Goal: Task Accomplishment & Management: Manage account settings

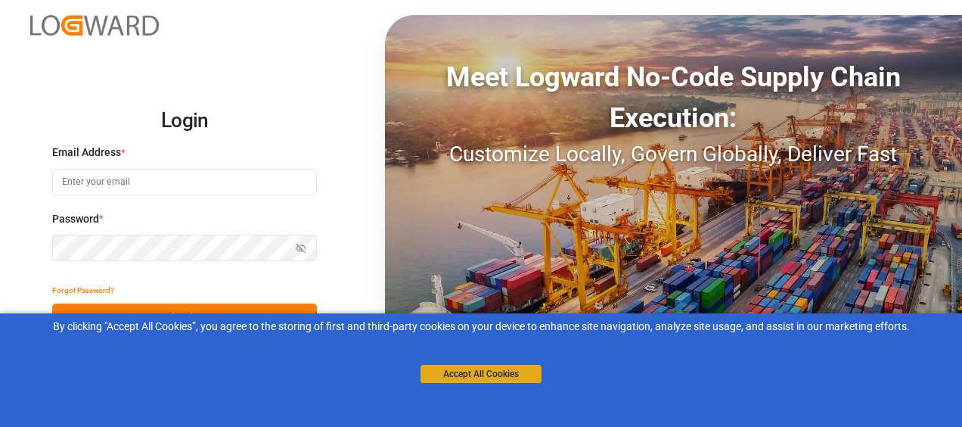
type input "[EMAIL_ADDRESS][DOMAIN_NAME]"
click at [516, 374] on button "Accept All Cookies" at bounding box center [480, 374] width 121 height 18
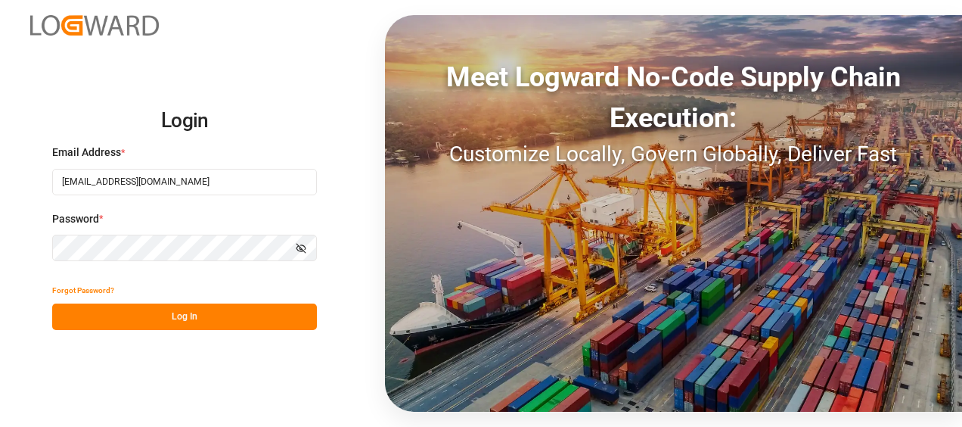
click at [185, 310] on button "Log In" at bounding box center [184, 316] width 265 height 26
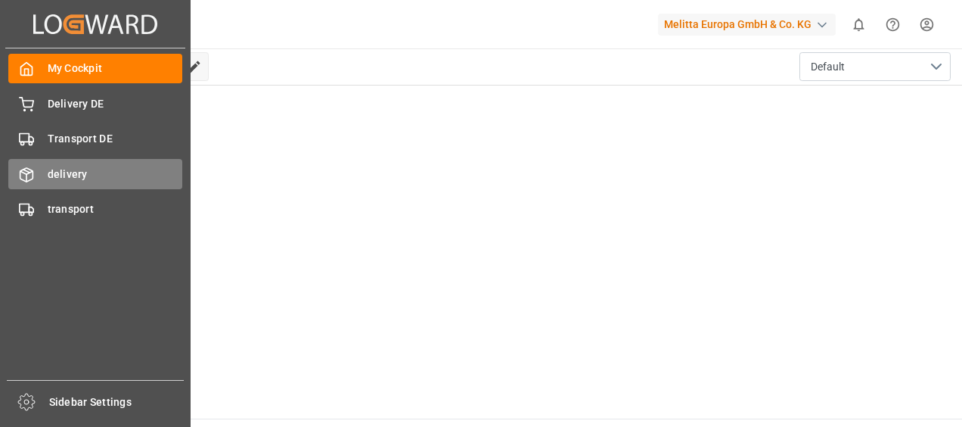
click at [71, 184] on div "delivery delivery" at bounding box center [95, 173] width 174 height 29
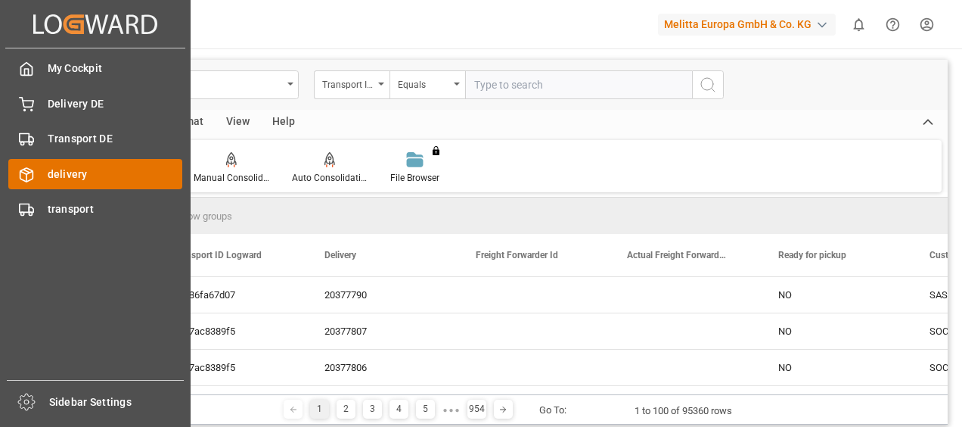
click at [67, 176] on span "delivery" at bounding box center [115, 174] width 135 height 16
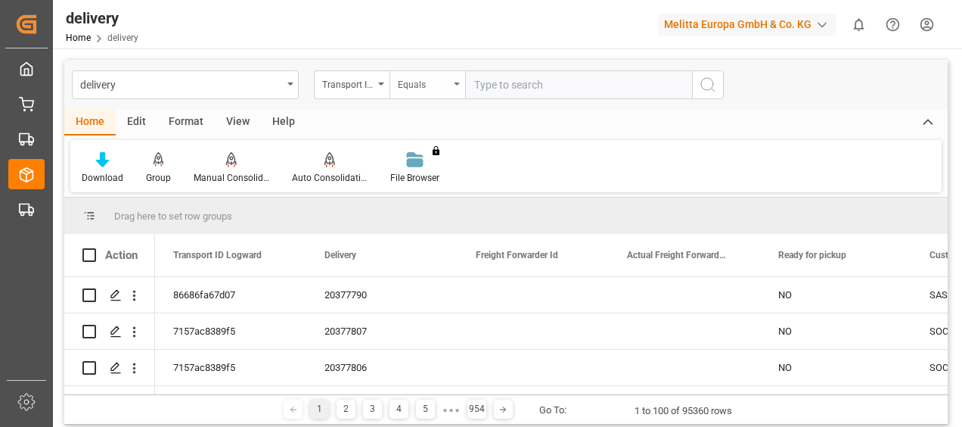
click at [454, 88] on div "Equals" at bounding box center [427, 84] width 76 height 29
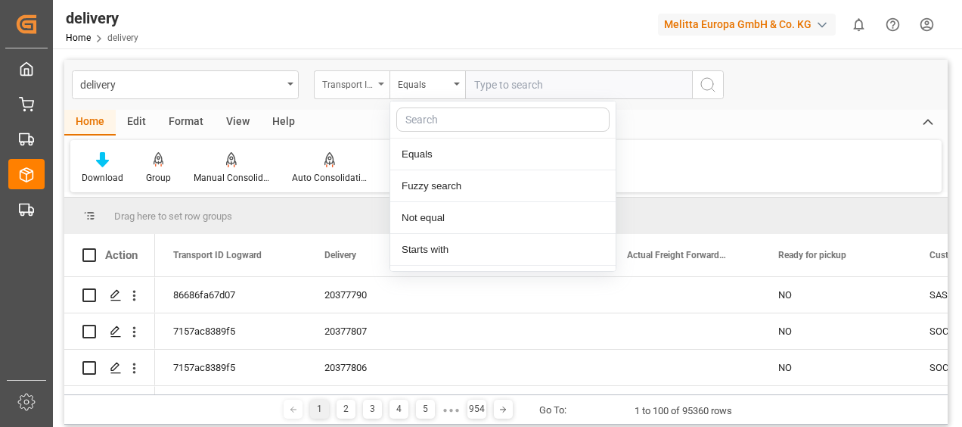
click at [374, 85] on div "Transport ID Logward" at bounding box center [352, 84] width 76 height 29
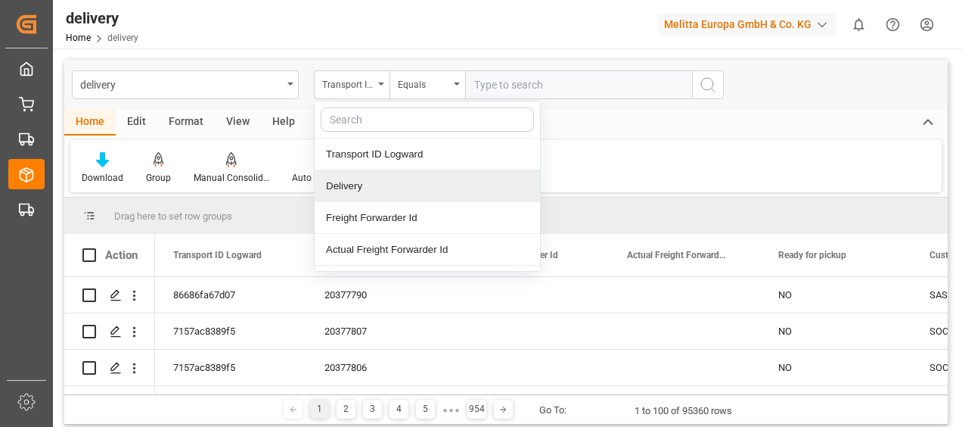
click at [336, 197] on div "Delivery" at bounding box center [427, 186] width 225 height 32
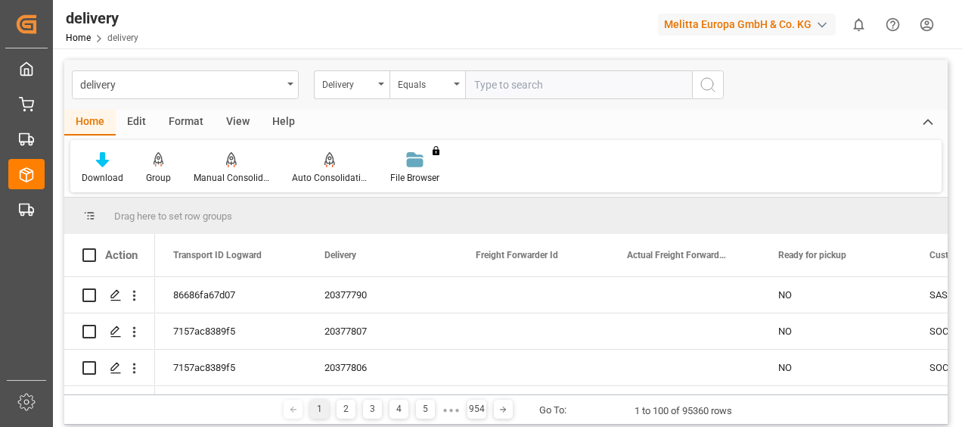
click at [489, 82] on input "text" at bounding box center [578, 84] width 227 height 29
paste input "80002764"
type input "80002764"
click at [709, 89] on circle "search button" at bounding box center [707, 84] width 12 height 12
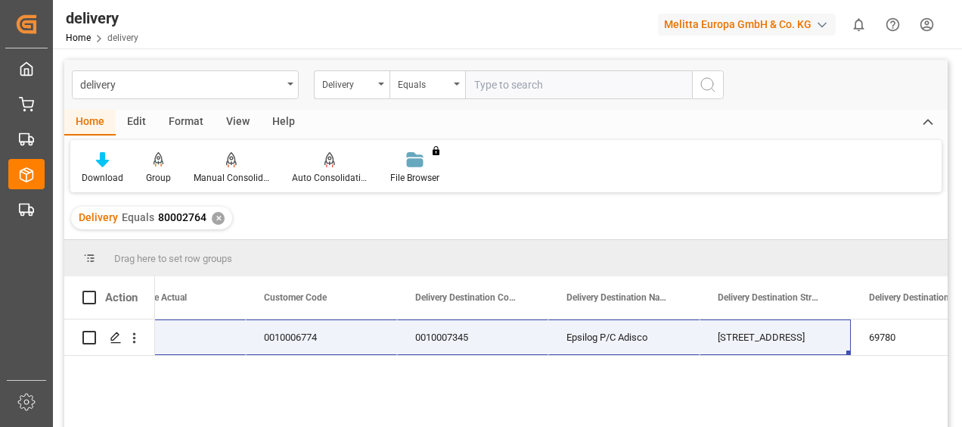
drag, startPoint x: 867, startPoint y: 338, endPoint x: 886, endPoint y: 332, distance: 20.6
click at [951, 337] on main "delivery Delivery Equals Home Edit Format View Help Download Group Manual Conso…" at bounding box center [506, 263] width 906 height 407
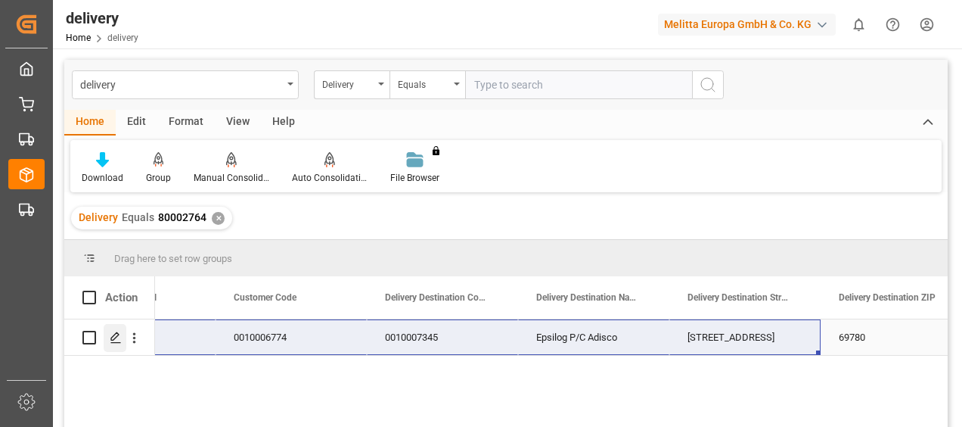
click at [112, 343] on line "Press SPACE to select this row." at bounding box center [115, 343] width 9 height 0
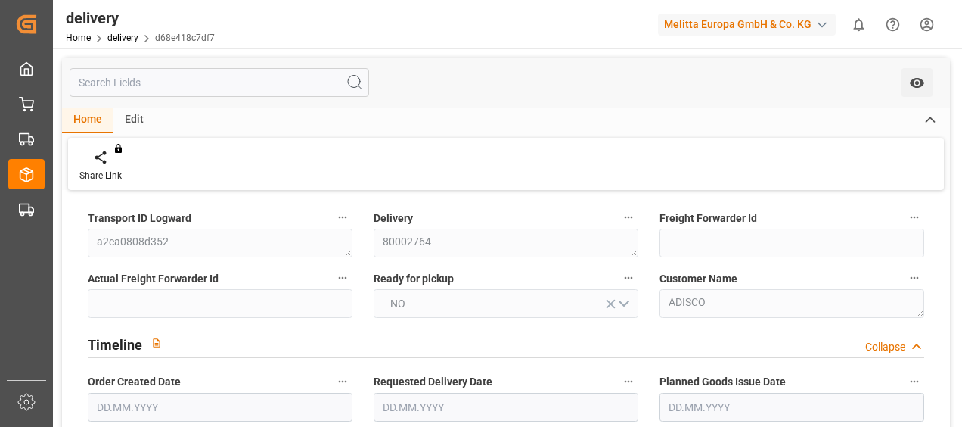
type input "32"
type input "7620.34"
type input "9736"
type input "26029.95"
type input "0"
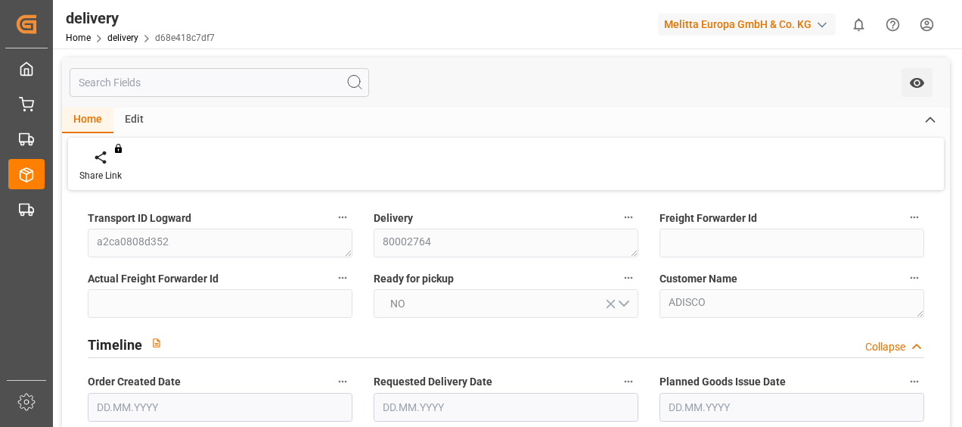
type input "32"
type input "0"
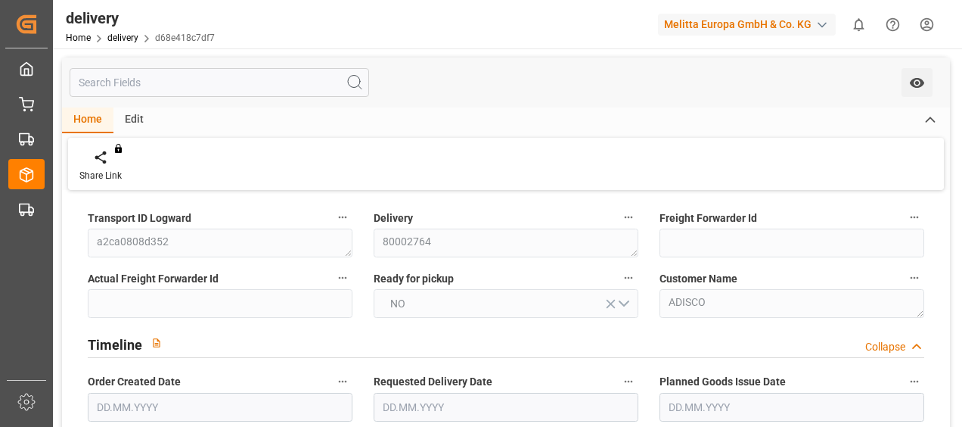
type input "0"
type input "-13.6687"
type input "776.63"
type input "762.9613"
type input "78.4"
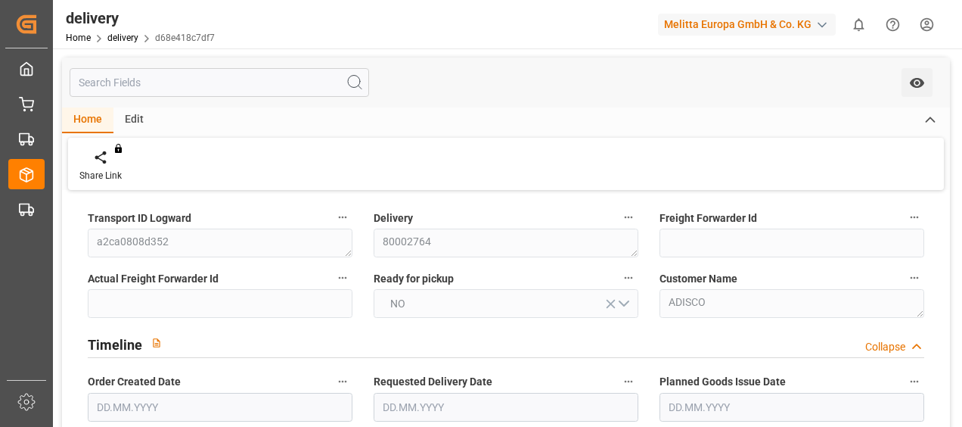
type input "0"
type input "1.5"
type input "1.3"
type input "0"
type input "48"
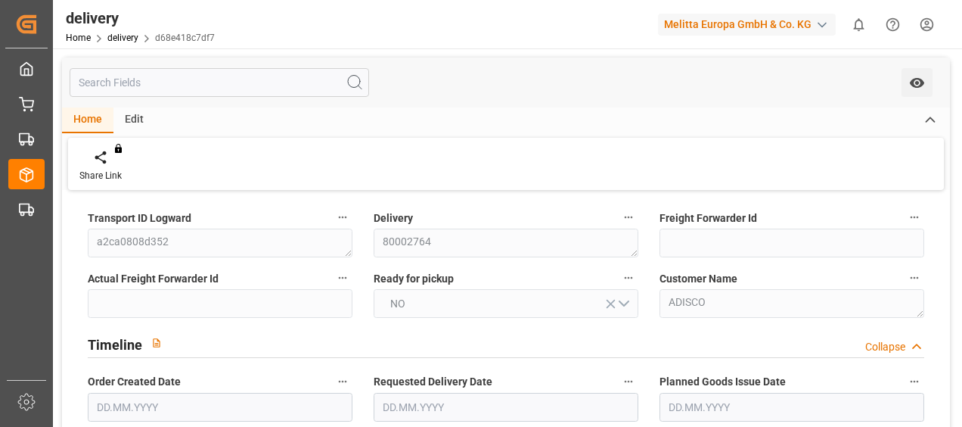
type input "8938.498"
type input "101"
type input "0"
type input "[DATE]"
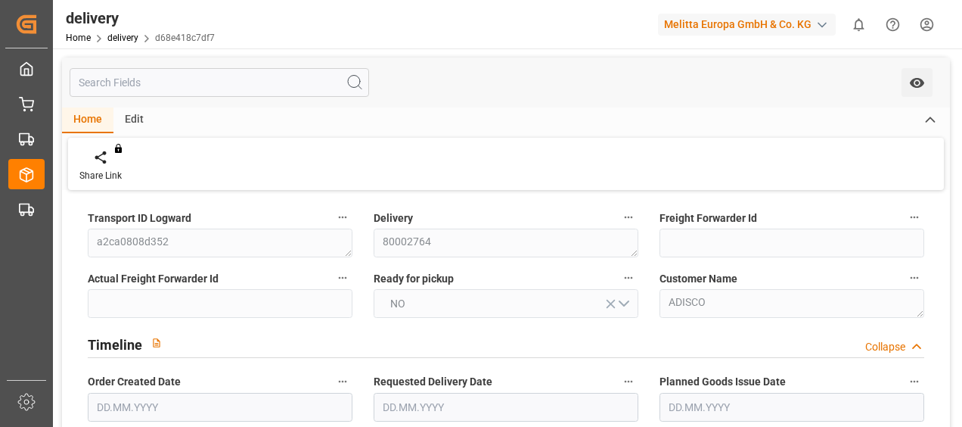
type input "[DATE]"
type input "[DATE] 01:00"
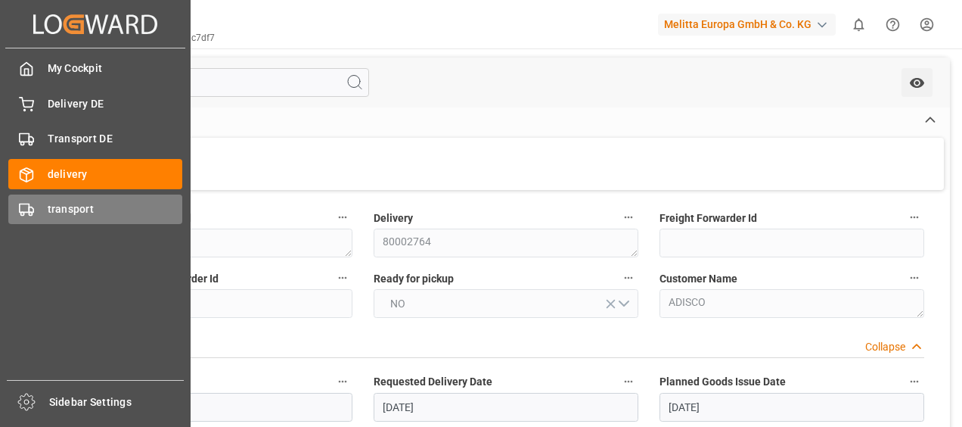
click at [57, 207] on span "transport" at bounding box center [115, 209] width 135 height 16
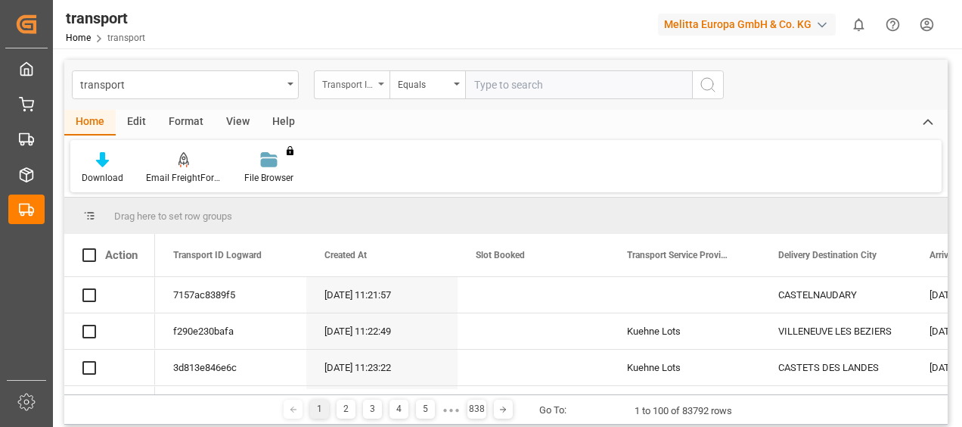
click at [379, 85] on icon "open menu" at bounding box center [381, 83] width 6 height 3
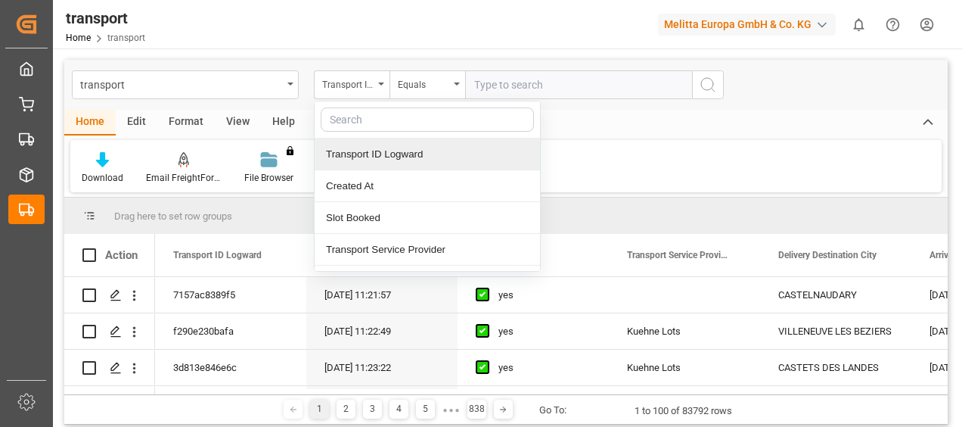
click at [389, 160] on div "Transport ID Logward" at bounding box center [427, 154] width 225 height 32
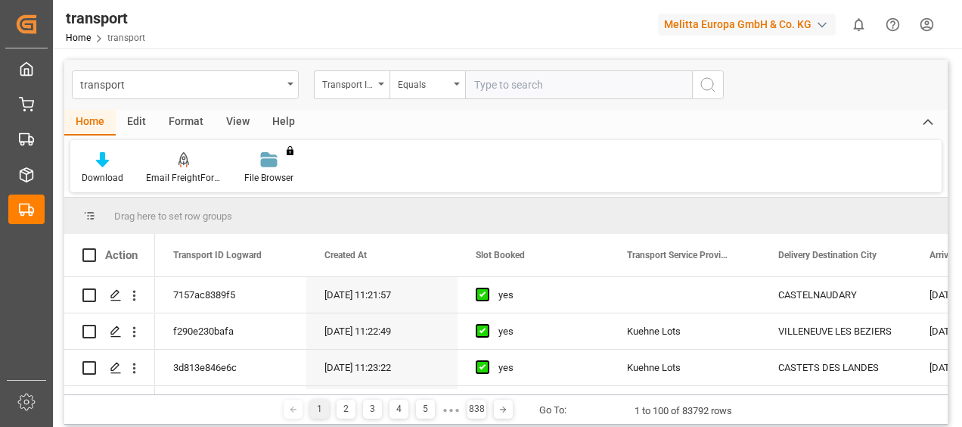
click at [486, 83] on input "text" at bounding box center [578, 84] width 227 height 29
paste input "a2ca0808d352"
type input "a2ca0808d352"
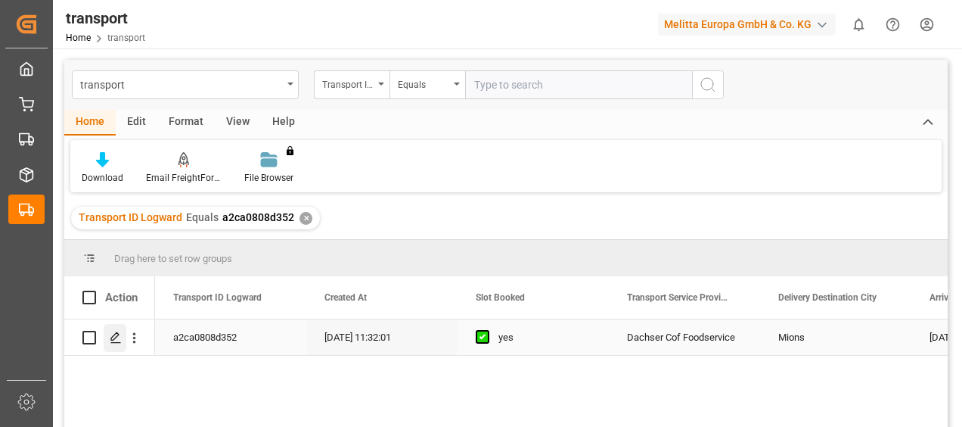
click at [107, 337] on div "Press SPACE to select this row." at bounding box center [115, 338] width 23 height 28
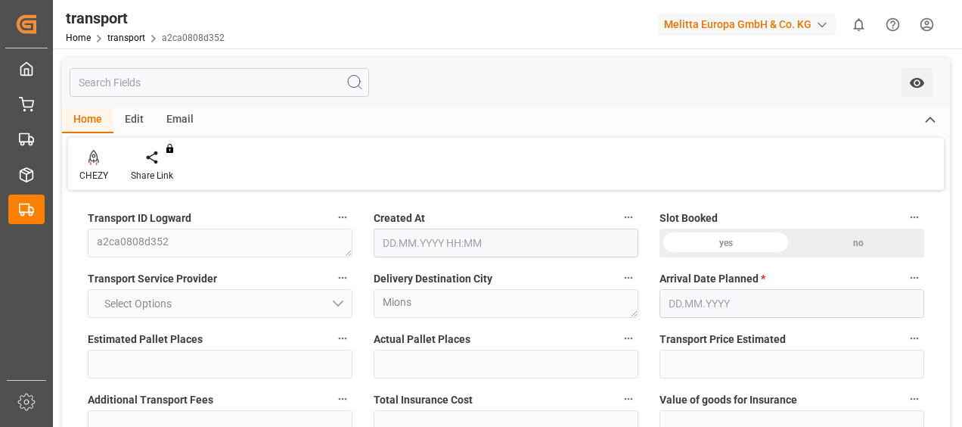
type input "32"
type input "776.63"
type input "0"
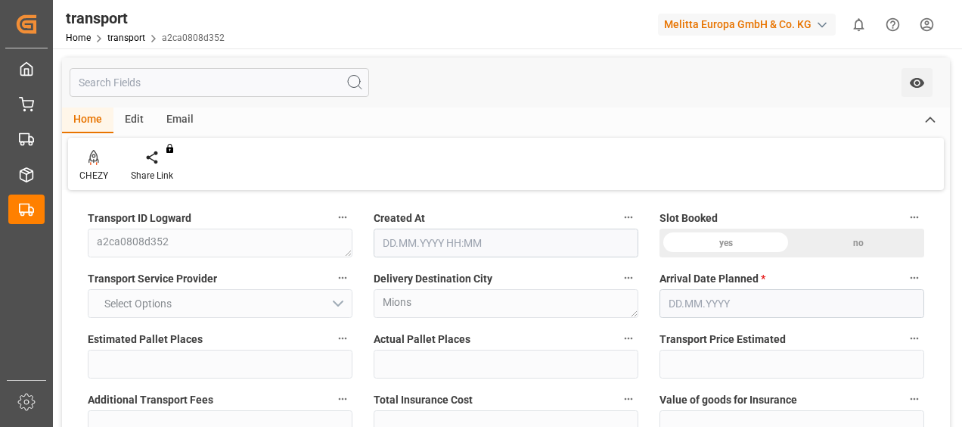
type input "0"
type input "762.9613"
type input "-13.6687"
type input "32"
type input "7620.34"
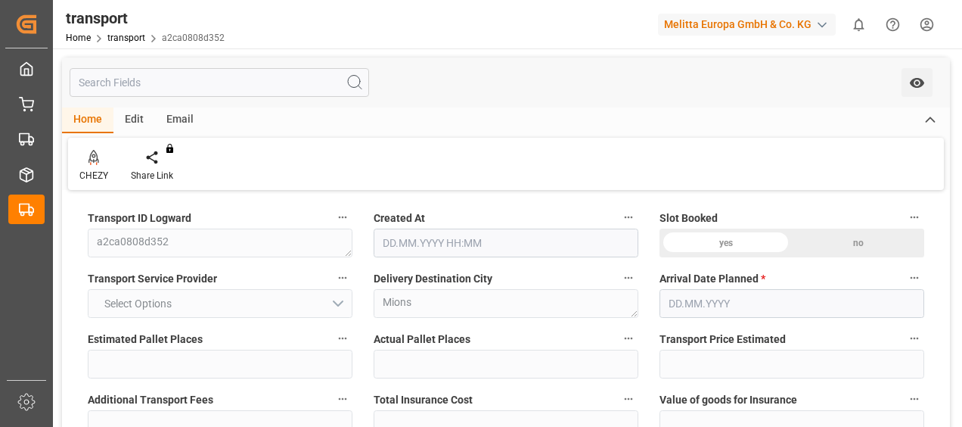
type input "9736"
type input "26029.95"
type input "69"
type input "32"
type input "0"
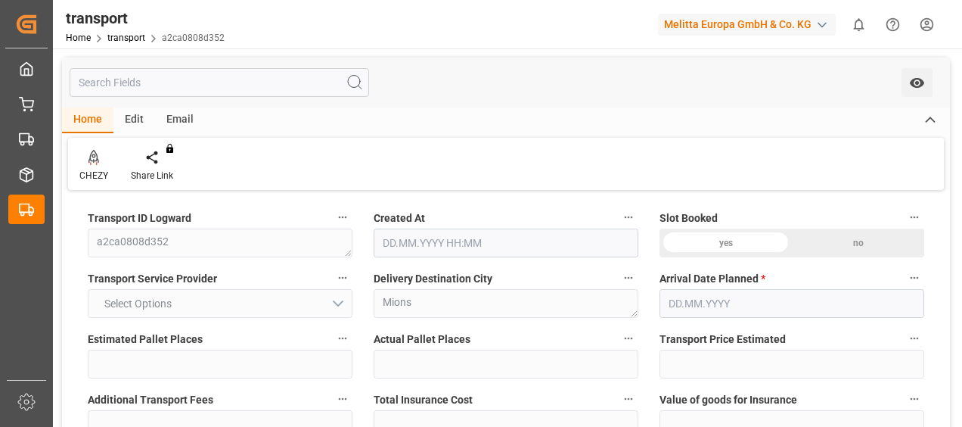
type input "32"
type input "101"
type input "8938.498"
type input "0"
type input "8938.498"
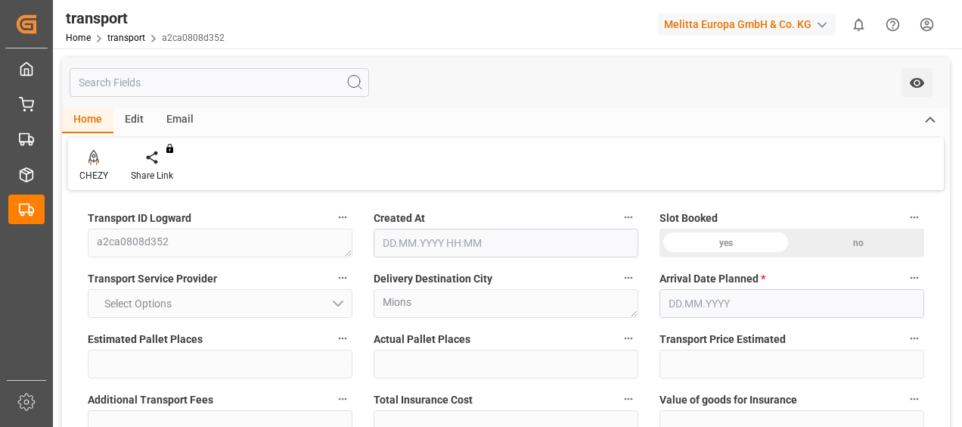
type input "0"
type input "21"
type input "100"
type input "[DATE] 11:32"
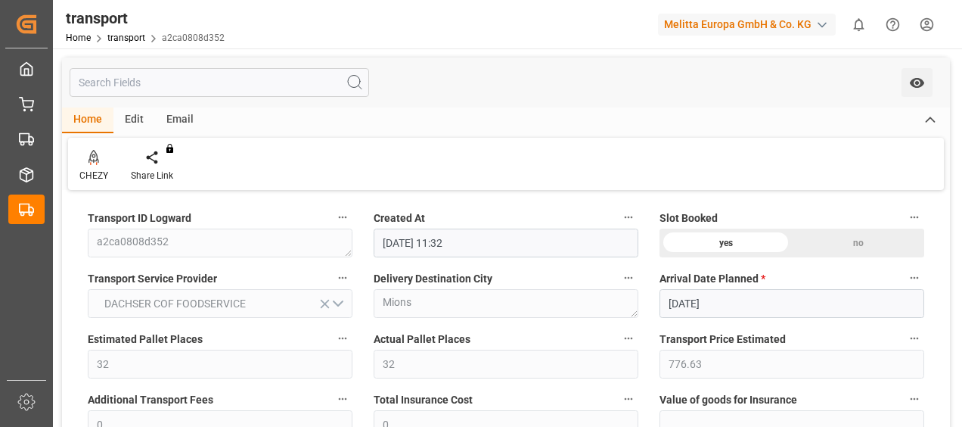
type input "[DATE]"
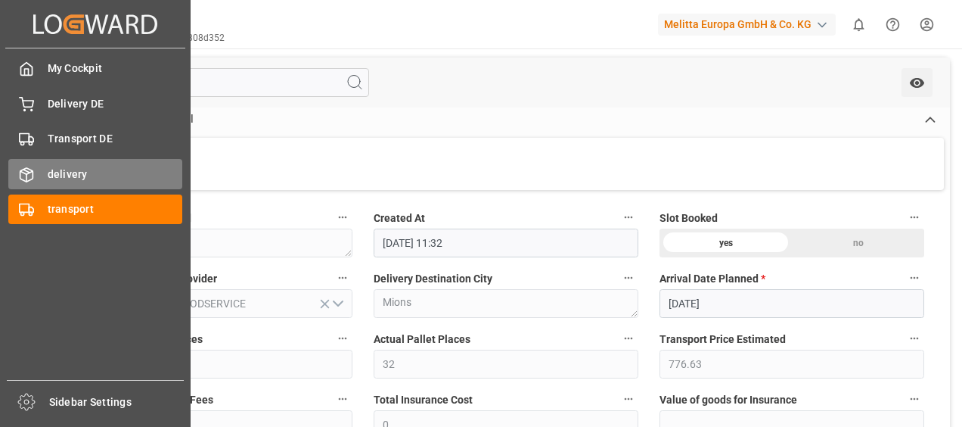
click at [93, 169] on span "delivery" at bounding box center [115, 174] width 135 height 16
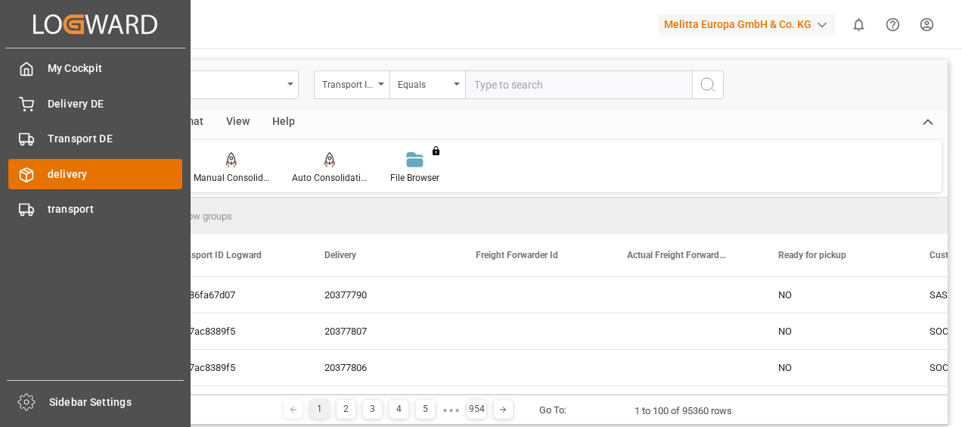
drag, startPoint x: 53, startPoint y: 171, endPoint x: 57, endPoint y: 163, distance: 9.5
click at [53, 171] on span "delivery" at bounding box center [115, 174] width 135 height 16
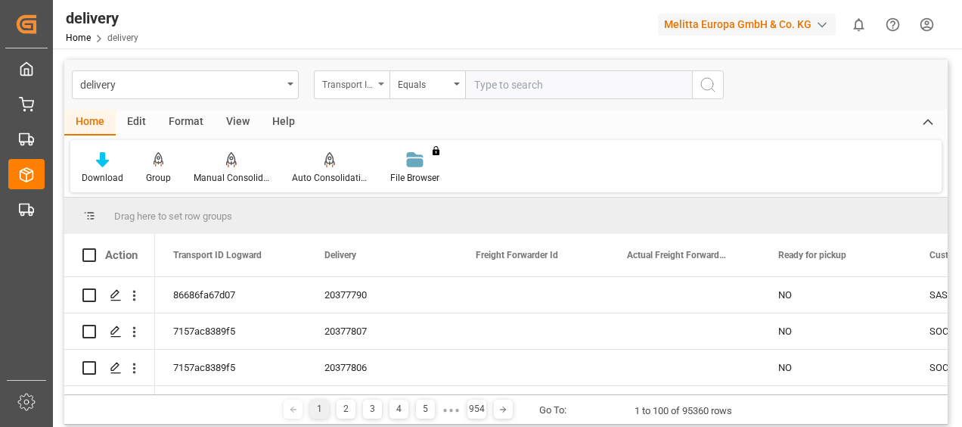
click at [381, 82] on div "Transport ID Logward" at bounding box center [352, 84] width 76 height 29
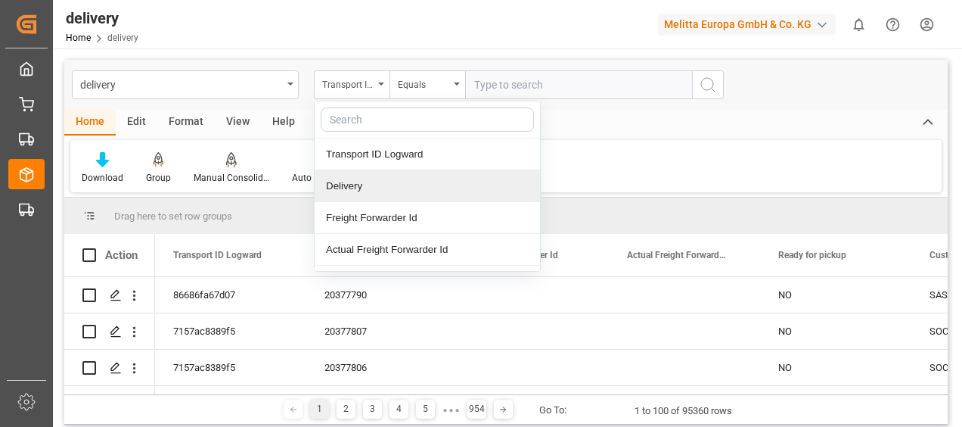
click at [354, 179] on div "Delivery" at bounding box center [427, 186] width 225 height 32
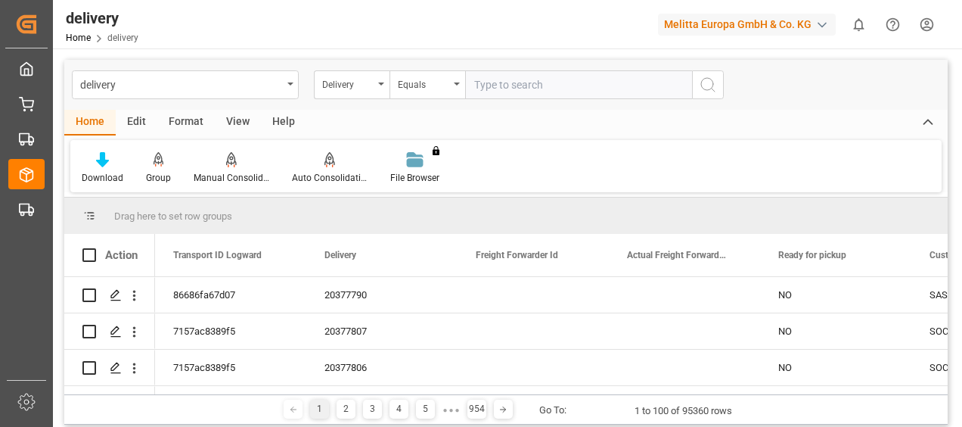
click at [495, 85] on input "text" at bounding box center [578, 84] width 227 height 29
type input "80002775"
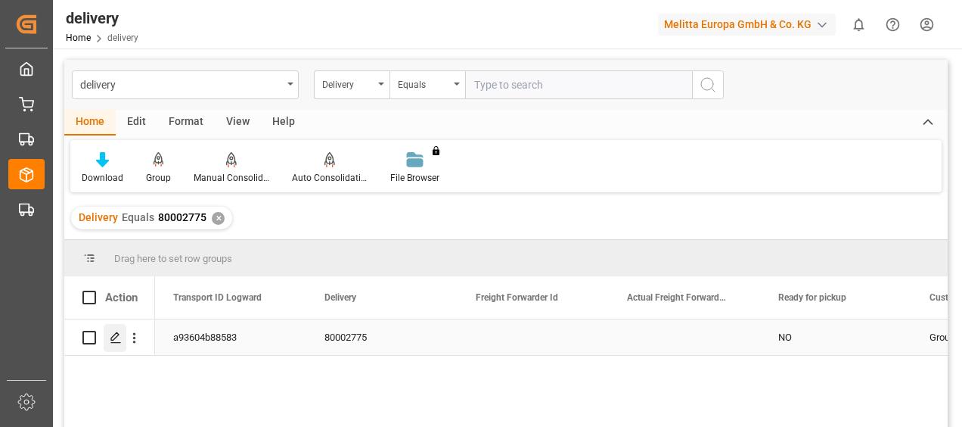
click at [118, 340] on icon "Press SPACE to select this row." at bounding box center [116, 337] width 12 height 12
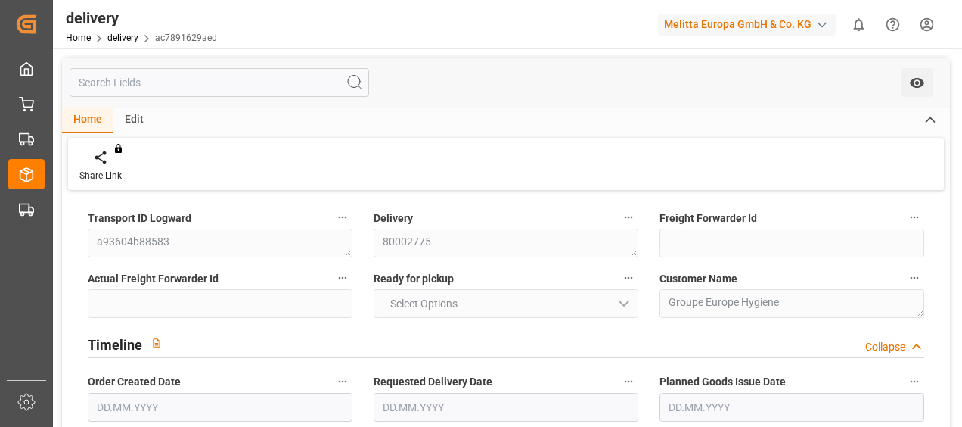
type input "7098.58"
type input "9275.142"
type input "27132.468"
type input "31"
type input "33"
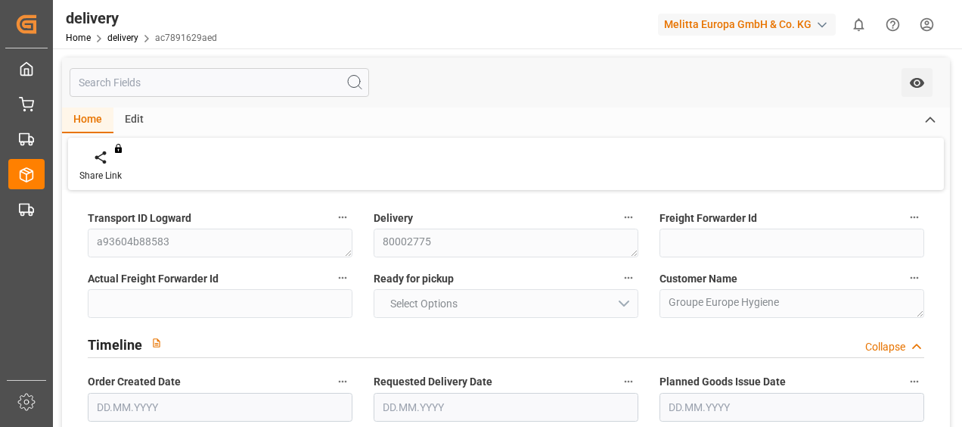
type input "32"
type input "33"
type input "0"
type input "-9.196"
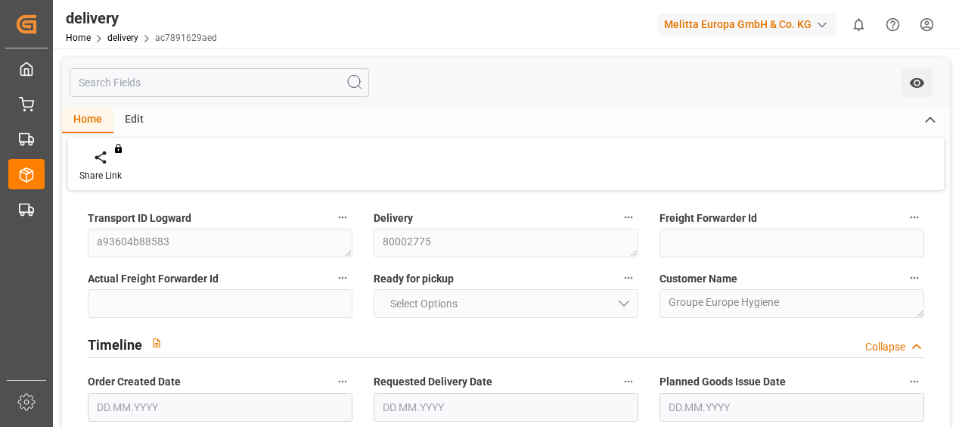
type input "522.5"
type input "513.304"
type input "78.4"
type input "11.16"
type input "1.5"
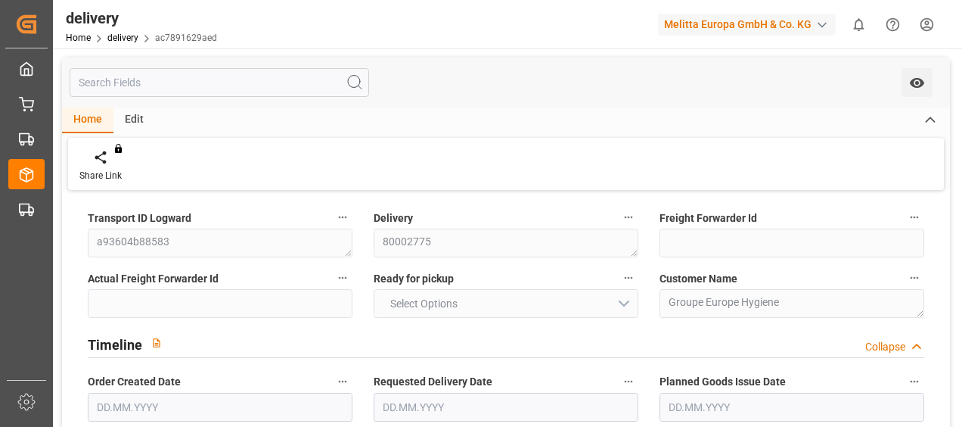
type input "1.3"
type input "0"
type input "49.5"
type input "8453.612"
type input "101"
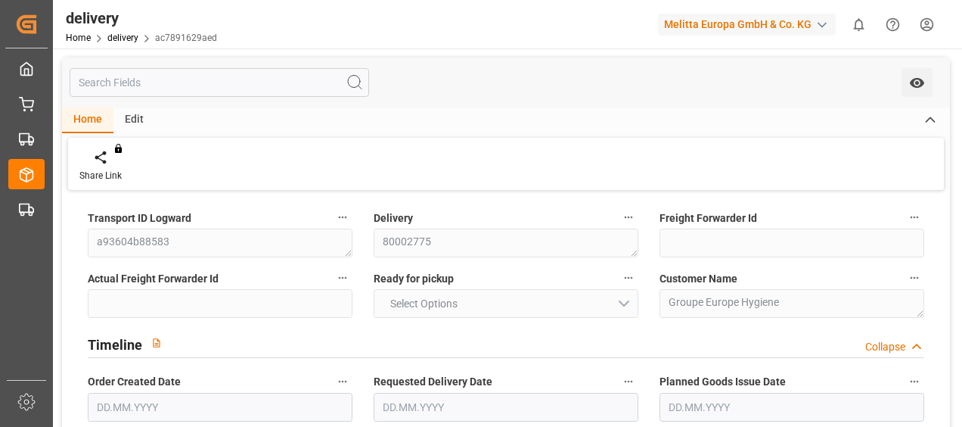
type input "0"
type input "[DATE]"
type input "[DATE] 01:00"
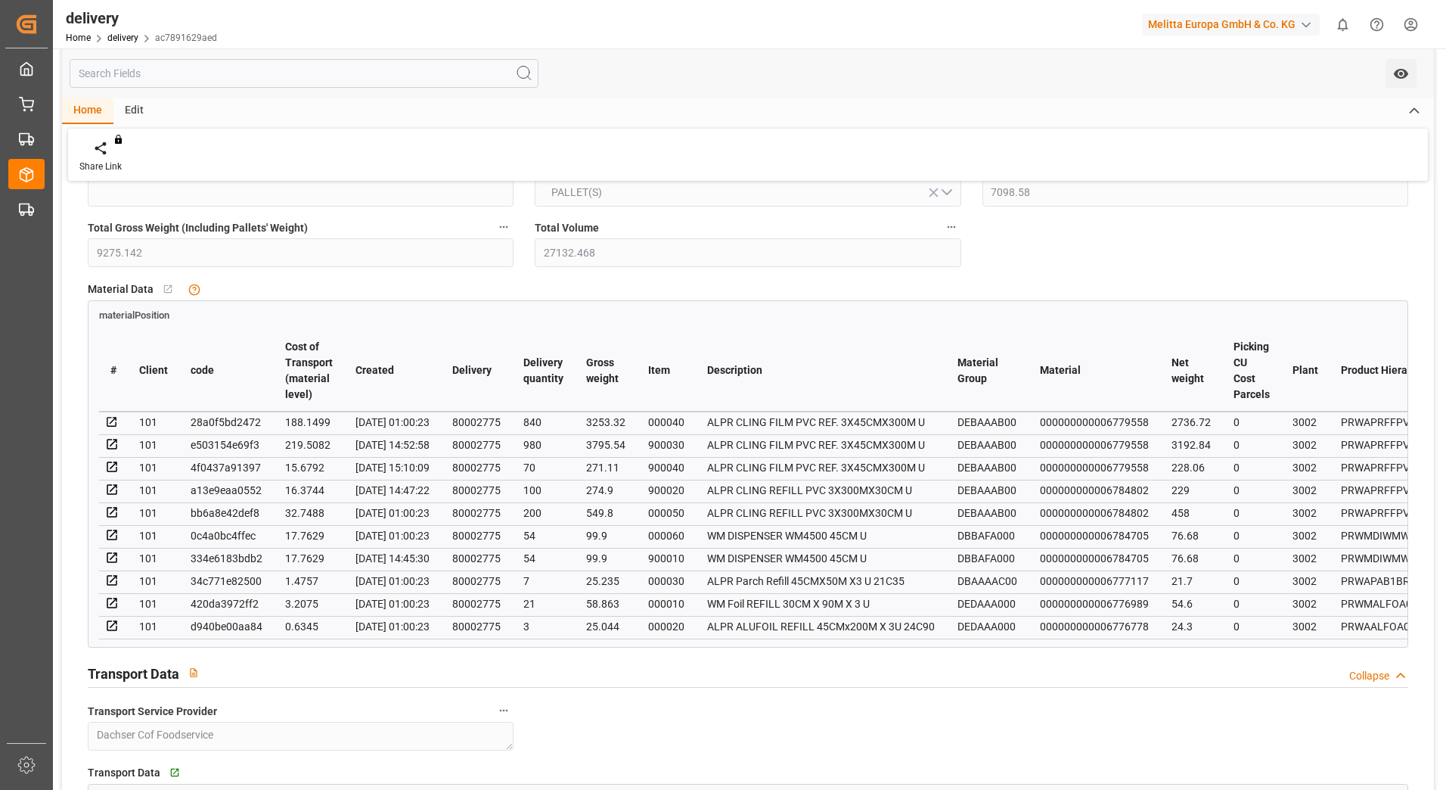
scroll to position [681, 0]
